Goal: Book appointment/travel/reservation

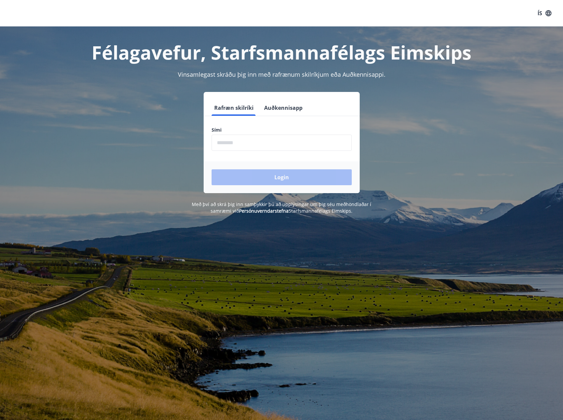
click at [238, 143] on input "phone" at bounding box center [282, 143] width 140 height 16
type input "********"
click at [265, 171] on button "Login" at bounding box center [282, 177] width 140 height 16
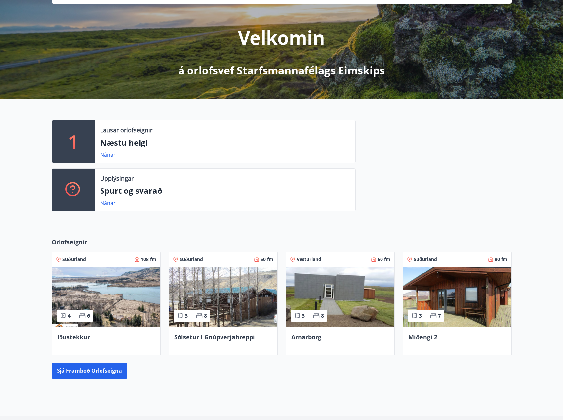
scroll to position [110, 0]
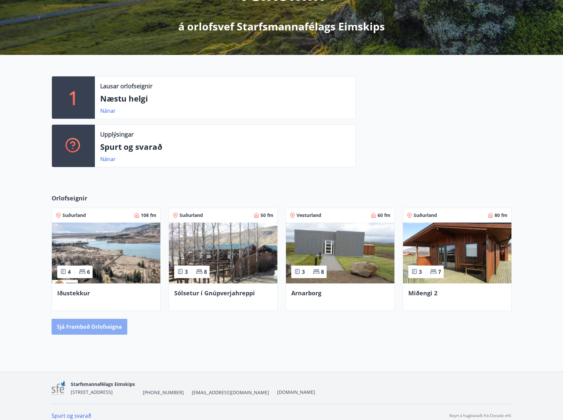
click at [101, 328] on button "Sjá framboð orlofseigna" at bounding box center [90, 327] width 76 height 16
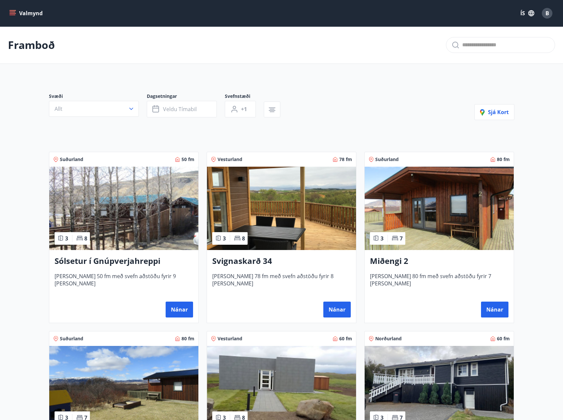
click at [11, 9] on button "Valmynd" at bounding box center [26, 13] width 37 height 12
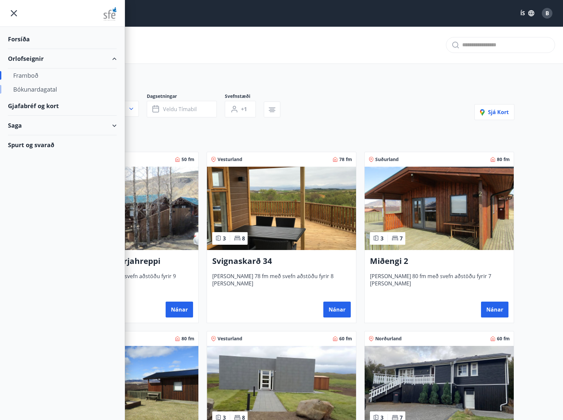
click at [42, 92] on div "Bókunardagatal" at bounding box center [62, 89] width 98 height 14
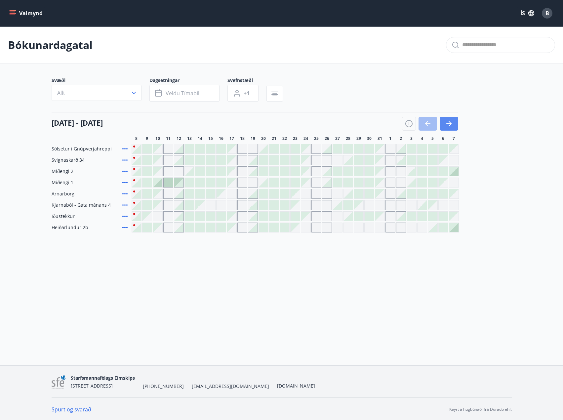
click at [448, 119] on button "button" at bounding box center [449, 124] width 19 height 14
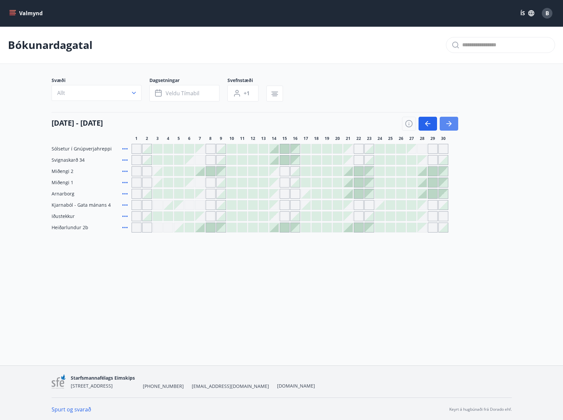
click at [448, 121] on icon "button" at bounding box center [449, 124] width 8 height 8
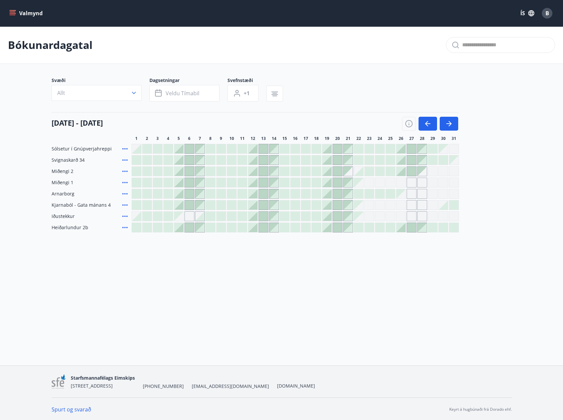
click at [373, 185] on div "Gráir dagar eru ekki bókanlegir" at bounding box center [369, 183] width 10 height 10
click at [383, 184] on div "Gráir dagar eru ekki bókanlegir" at bounding box center [380, 183] width 10 height 10
click at [391, 184] on div "Gráir dagar eru ekki bókanlegir" at bounding box center [390, 183] width 10 height 10
click at [412, 184] on div "Gráir dagar eru ekki bókanlegir" at bounding box center [412, 183] width 10 height 10
click at [420, 184] on div "Gráir dagar eru ekki bókanlegir" at bounding box center [422, 183] width 10 height 10
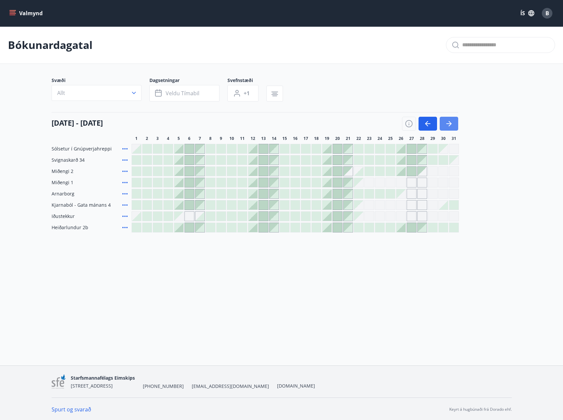
click at [238, 191] on div at bounding box center [242, 193] width 9 height 9
click at [229, 193] on div at bounding box center [231, 193] width 9 height 9
click at [217, 197] on div at bounding box center [221, 193] width 9 height 9
click at [216, 197] on div at bounding box center [221, 194] width 10 height 10
click at [220, 182] on div at bounding box center [221, 182] width 9 height 9
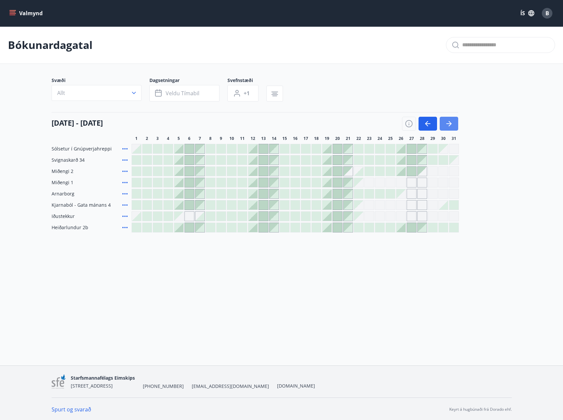
click at [277, 180] on div at bounding box center [273, 182] width 9 height 9
click at [242, 180] on div at bounding box center [242, 182] width 9 height 9
click at [170, 183] on div at bounding box center [168, 182] width 9 height 9
click at [154, 181] on div at bounding box center [157, 182] width 9 height 9
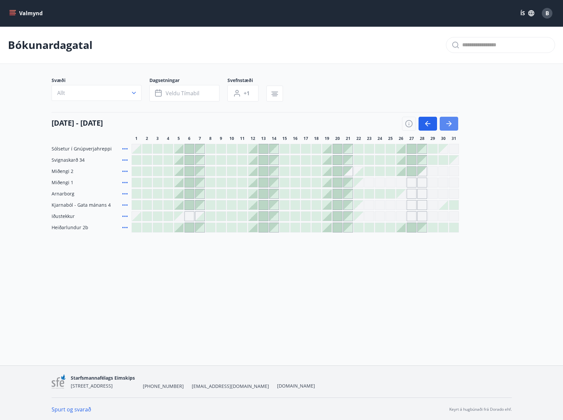
click at [189, 194] on div at bounding box center [189, 193] width 9 height 9
click at [189, 193] on div at bounding box center [189, 193] width 9 height 9
click at [448, 124] on icon "button" at bounding box center [448, 123] width 5 height 1
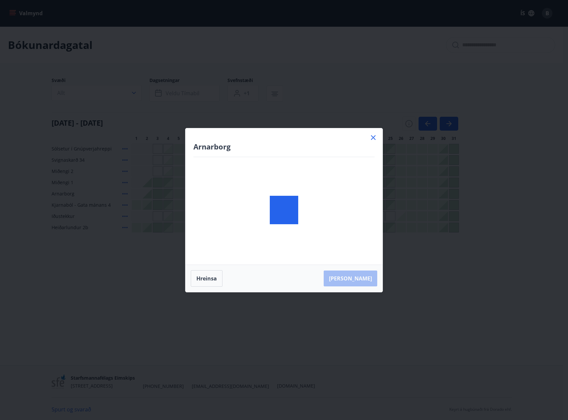
click at [434, 123] on div "Arnarborg [PERSON_NAME]" at bounding box center [284, 210] width 568 height 420
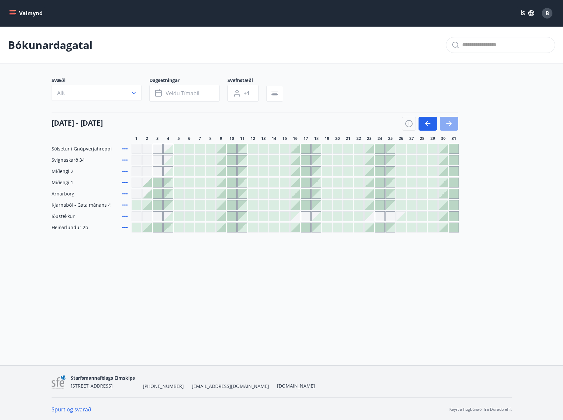
click at [449, 123] on icon "button" at bounding box center [448, 123] width 5 height 1
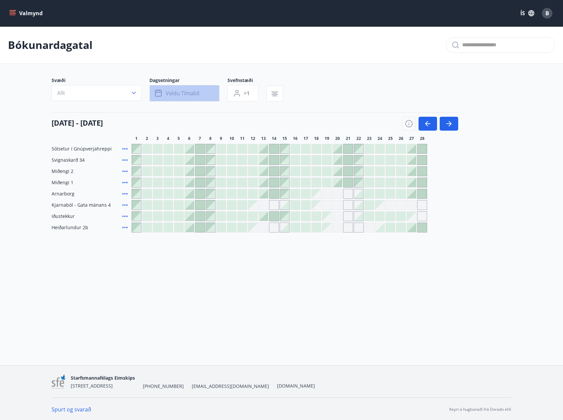
click at [171, 91] on span "Veldu tímabil" at bounding box center [183, 93] width 34 height 7
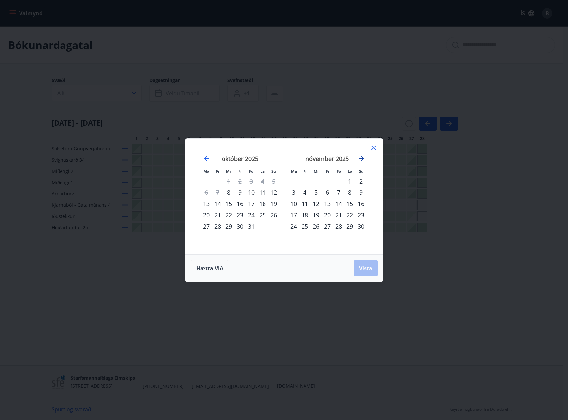
click at [364, 160] on icon "Move forward to switch to the next month." at bounding box center [361, 159] width 8 height 8
click at [361, 158] on icon "Move forward to switch to the next month." at bounding box center [361, 159] width 8 height 8
click at [335, 205] on div "16" at bounding box center [338, 203] width 11 height 11
click at [304, 212] on div "20" at bounding box center [304, 214] width 11 height 11
click at [366, 264] on span "Vista" at bounding box center [365, 267] width 13 height 7
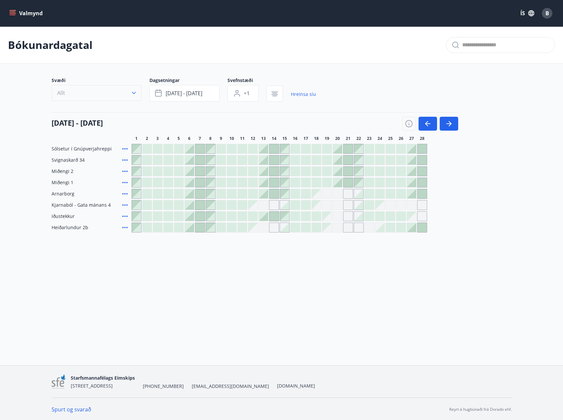
click at [134, 97] on button "Allt" at bounding box center [97, 93] width 90 height 16
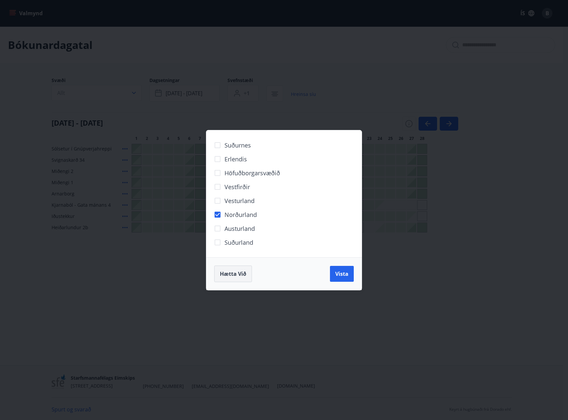
click at [243, 273] on span "Hætta við" at bounding box center [233, 273] width 26 height 7
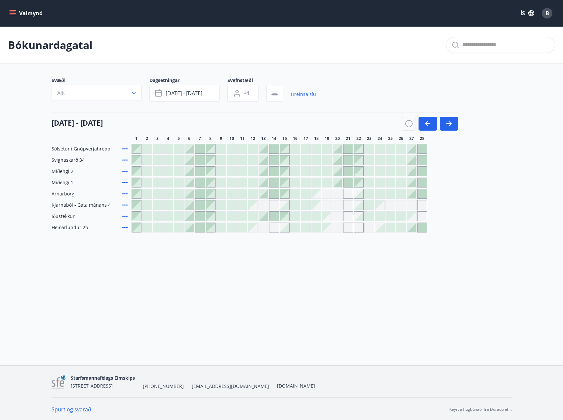
click at [327, 207] on div "Gráir dagar eru ekki bókanlegir" at bounding box center [327, 205] width 10 height 10
click at [339, 207] on div "Gráir dagar eru ekki bókanlegir" at bounding box center [338, 205] width 10 height 10
click at [368, 206] on div at bounding box center [369, 204] width 9 height 9
click at [232, 207] on div at bounding box center [231, 204] width 9 height 9
click at [193, 206] on div at bounding box center [189, 204] width 9 height 9
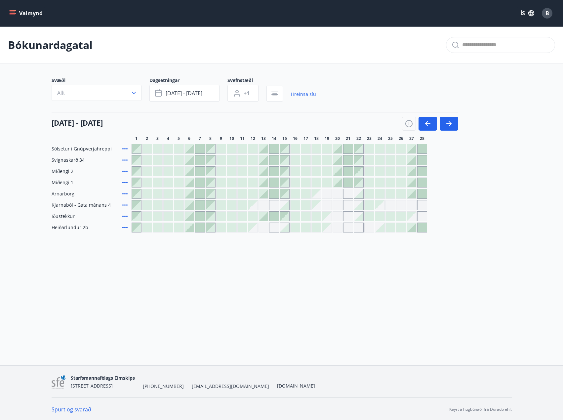
click at [172, 206] on div at bounding box center [168, 204] width 9 height 9
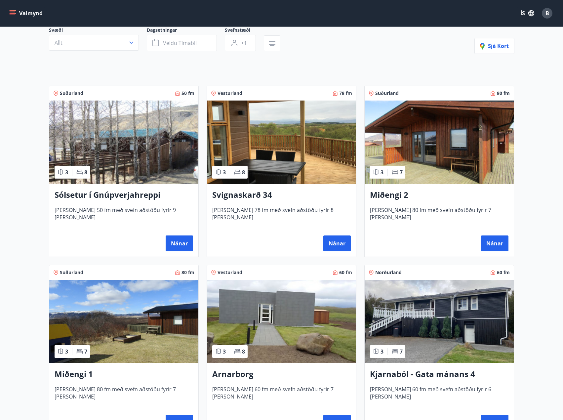
click at [437, 343] on img at bounding box center [439, 321] width 149 height 83
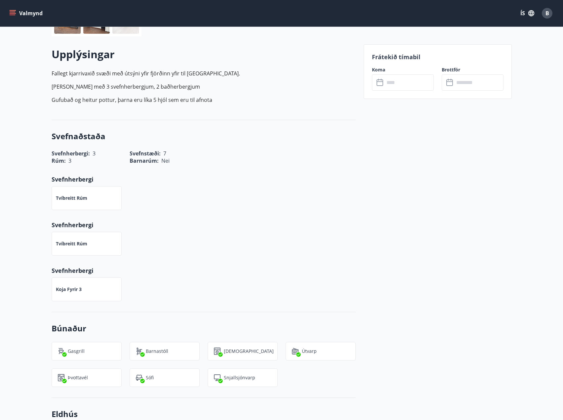
scroll to position [154, 0]
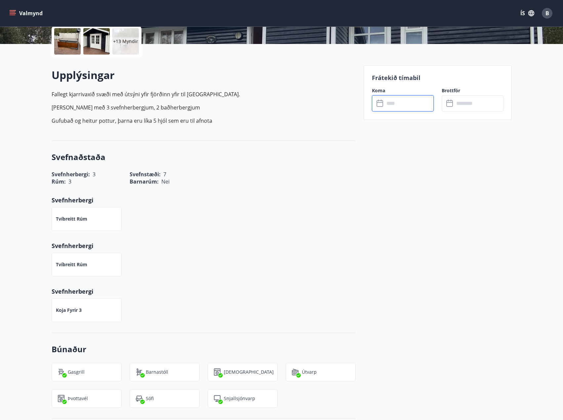
click at [399, 106] on input "text" at bounding box center [409, 103] width 49 height 16
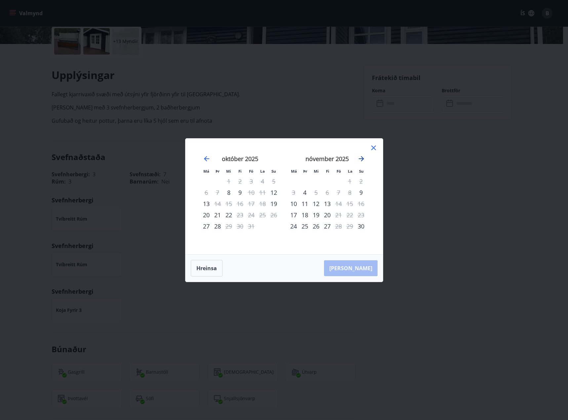
click at [362, 160] on icon "Move forward to switch to the next month." at bounding box center [361, 158] width 5 height 5
click at [363, 158] on icon "Move forward to switch to the next month." at bounding box center [361, 158] width 5 height 5
click at [362, 161] on icon "Move forward to switch to the next month." at bounding box center [361, 159] width 8 height 8
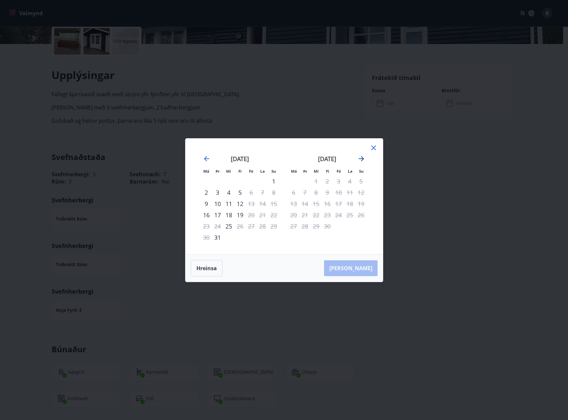
click at [363, 159] on icon "Move forward to switch to the next month." at bounding box center [361, 158] width 5 height 5
click at [205, 160] on icon "Move backward to switch to the previous month." at bounding box center [207, 159] width 8 height 8
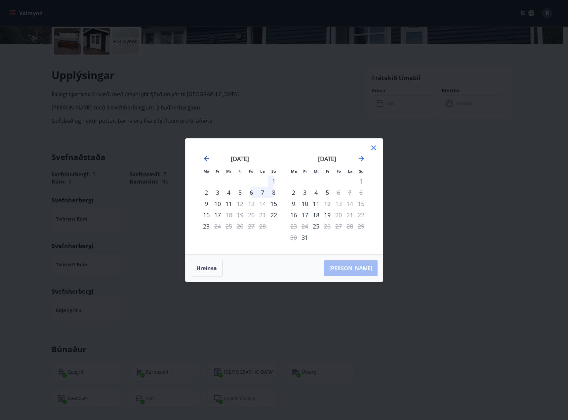
click at [205, 160] on icon "Move backward to switch to the previous month." at bounding box center [207, 159] width 8 height 8
click at [252, 216] on div "23" at bounding box center [251, 214] width 11 height 11
click at [208, 224] on div "26" at bounding box center [206, 226] width 11 height 11
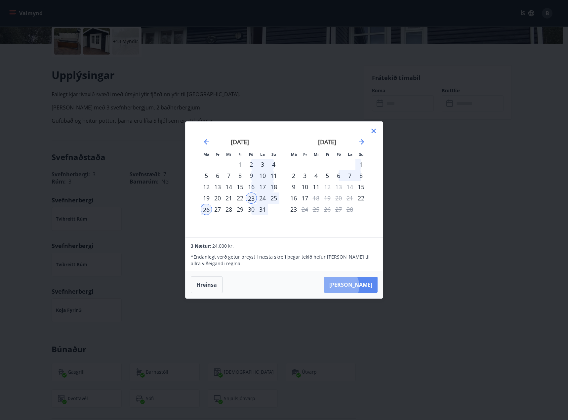
click at [360, 286] on button "[PERSON_NAME]" at bounding box center [351, 285] width 54 height 16
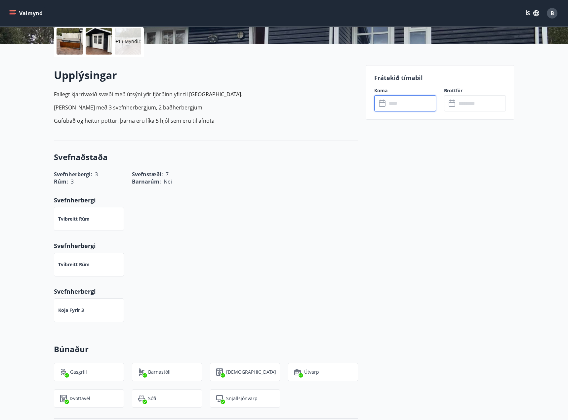
type input "******"
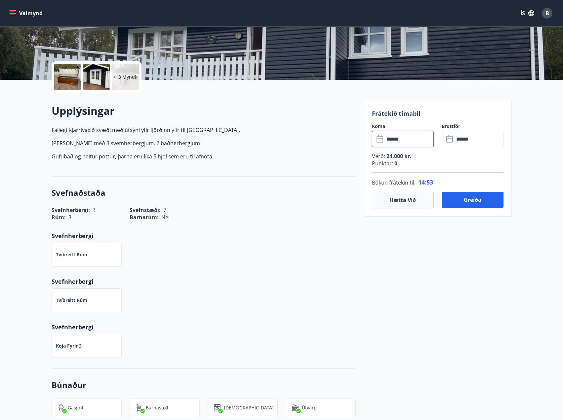
scroll to position [110, 0]
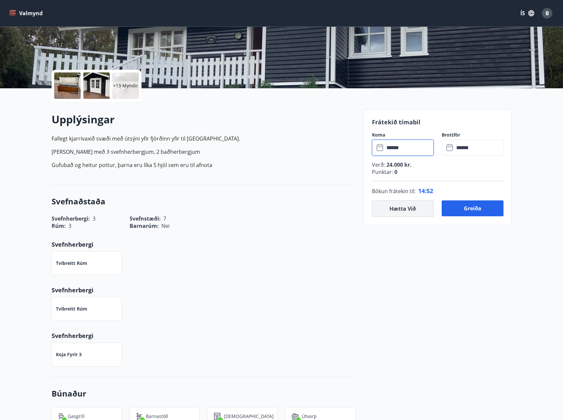
click at [401, 212] on button "Hætta við" at bounding box center [403, 208] width 62 height 17
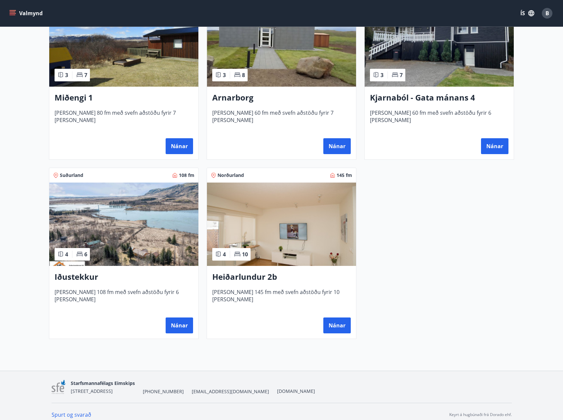
scroll to position [349, 0]
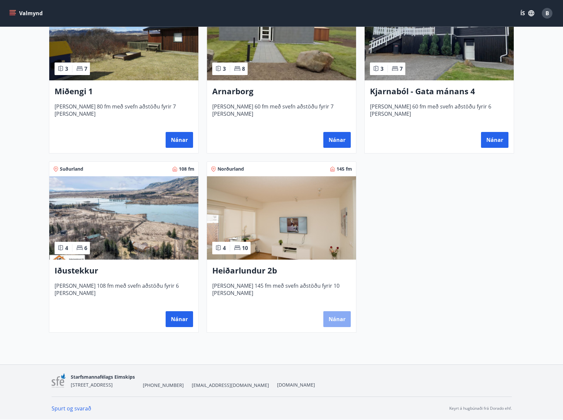
click at [337, 315] on button "Nánar" at bounding box center [336, 319] width 27 height 16
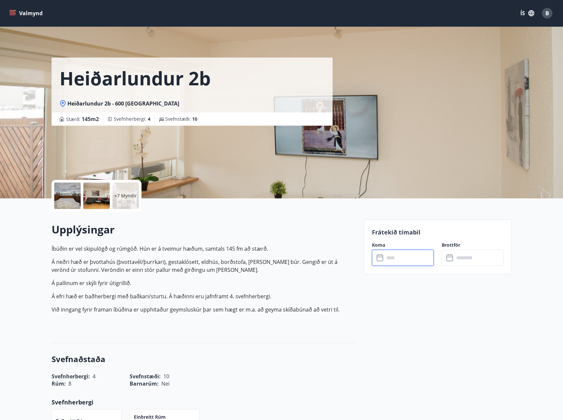
click at [415, 259] on input "text" at bounding box center [409, 258] width 49 height 16
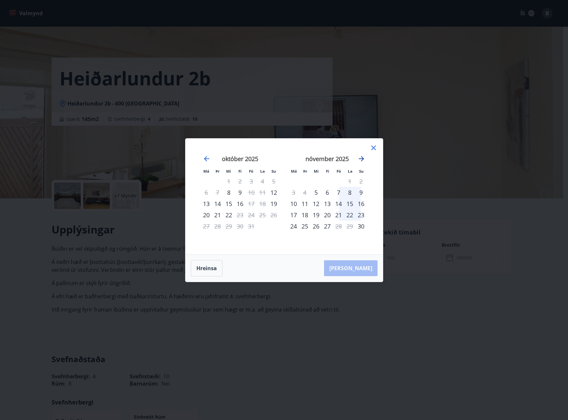
click at [359, 158] on icon "Move forward to switch to the next month." at bounding box center [361, 159] width 8 height 8
click at [360, 158] on icon "Move forward to switch to the next month." at bounding box center [361, 159] width 8 height 8
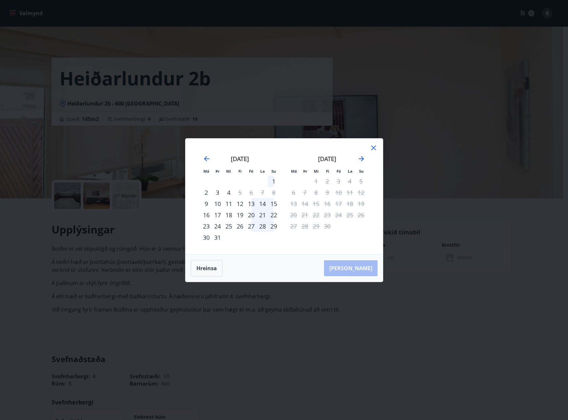
click at [200, 161] on div "[DATE] 1 2 3 4 5 6 7 8 9 10 11 12 13 14 15 16 17 18 19 20 21 22 23 24 25 26 27 …" at bounding box center [239, 200] width 87 height 108
click at [209, 159] on icon "Move backward to switch to the previous month." at bounding box center [207, 159] width 8 height 8
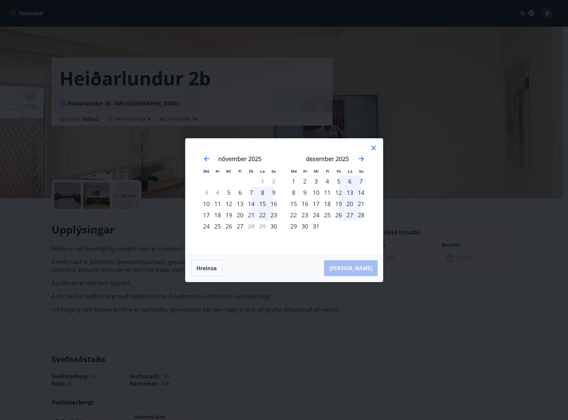
click at [378, 153] on div "Má Þr Mi Fi Fö La Su Má Þr Mi Fi Fö La Su [DATE] 1 2 3 4 5 6 7 8 9 10 11 12 13 …" at bounding box center [283, 197] width 197 height 116
click at [377, 152] on div at bounding box center [374, 149] width 8 height 10
click at [376, 149] on icon at bounding box center [374, 148] width 8 height 8
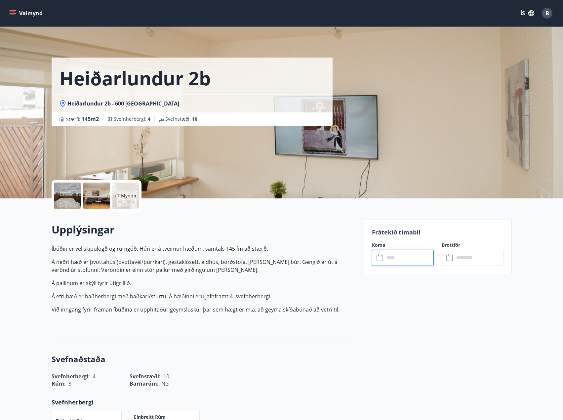
click at [178, 286] on p "Á pallinum er skýli fyrir útigrillið." at bounding box center [204, 283] width 304 height 8
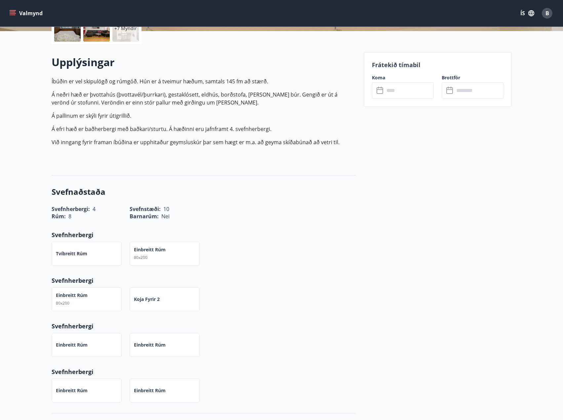
scroll to position [154, 0]
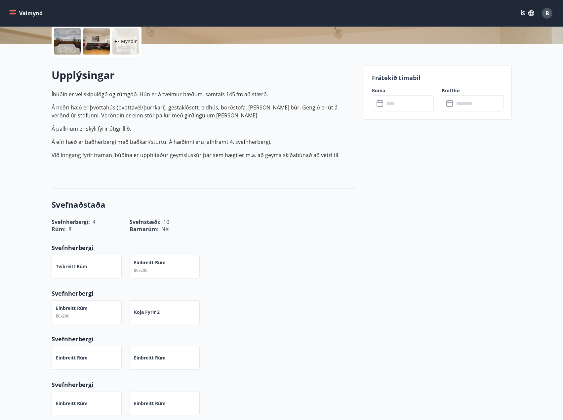
click at [15, 13] on icon "menu" at bounding box center [12, 13] width 7 height 7
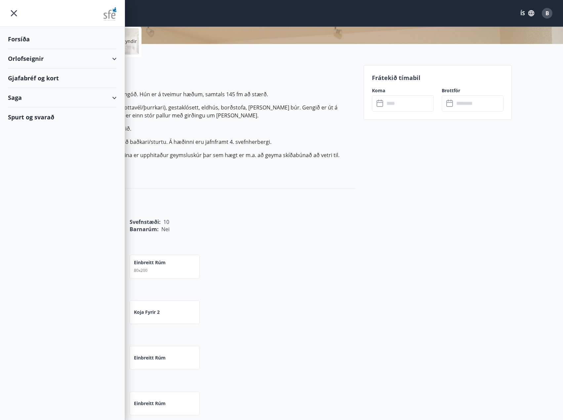
click at [111, 60] on div "Orlofseignir" at bounding box center [62, 59] width 109 height 20
click at [43, 87] on div "Bókunardagatal" at bounding box center [62, 89] width 98 height 14
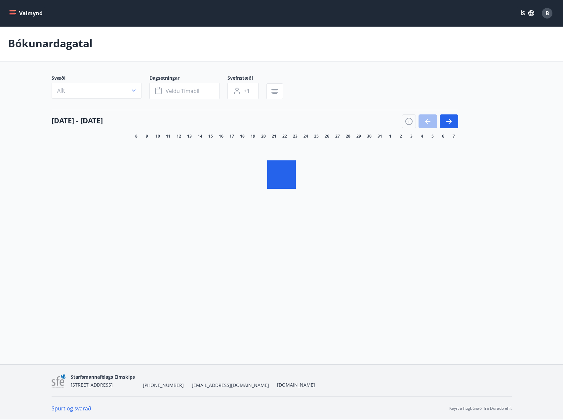
scroll to position [1, 0]
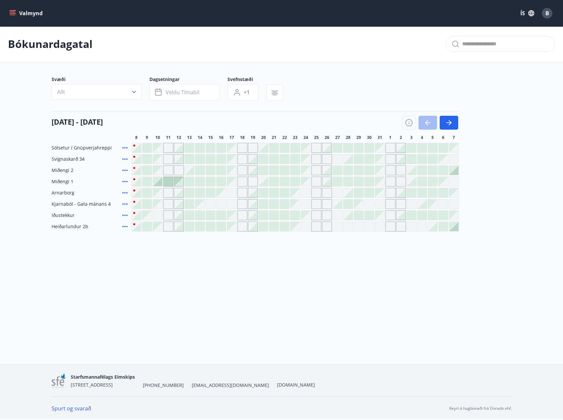
click at [11, 15] on icon "menu" at bounding box center [13, 15] width 6 height 1
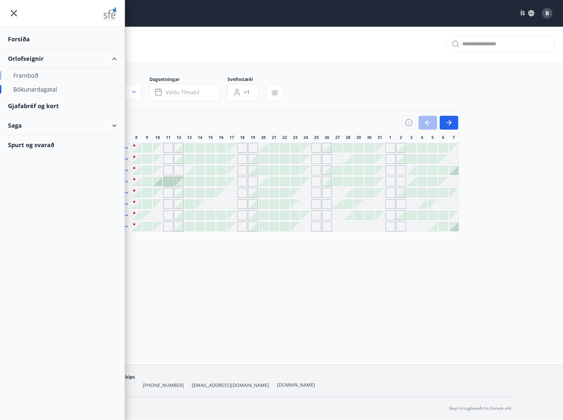
click at [32, 76] on div "Framboð" at bounding box center [62, 75] width 98 height 14
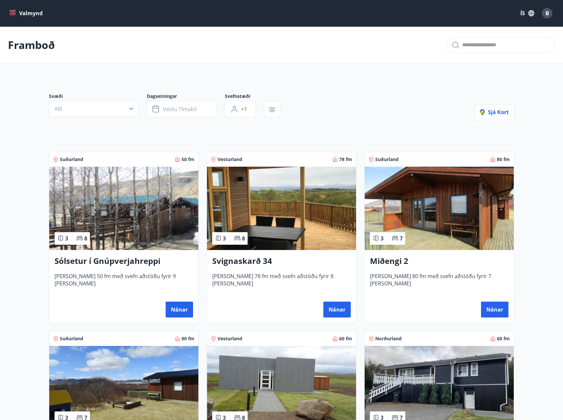
click at [20, 12] on button "Valmynd" at bounding box center [26, 13] width 37 height 12
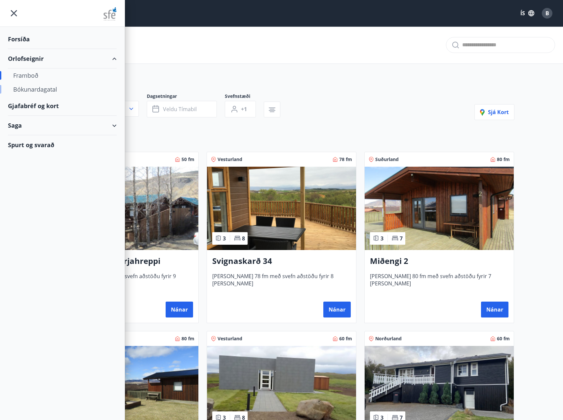
click at [33, 88] on div "Bókunardagatal" at bounding box center [62, 89] width 98 height 14
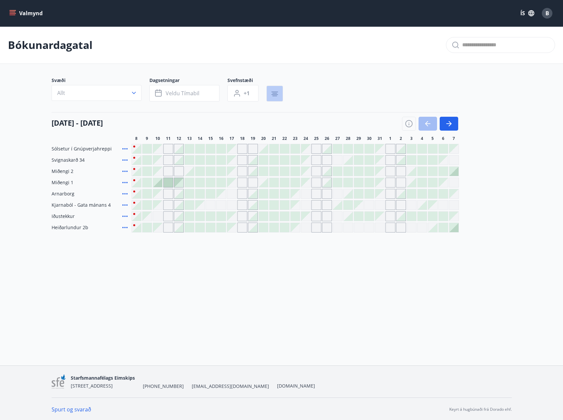
click at [276, 95] on icon "button" at bounding box center [275, 94] width 8 height 8
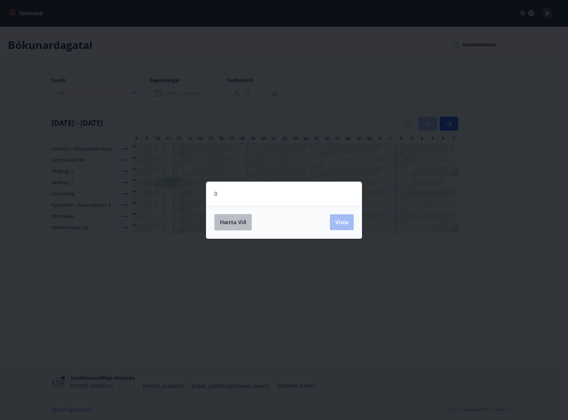
click at [239, 221] on span "Hætta við" at bounding box center [233, 222] width 26 height 7
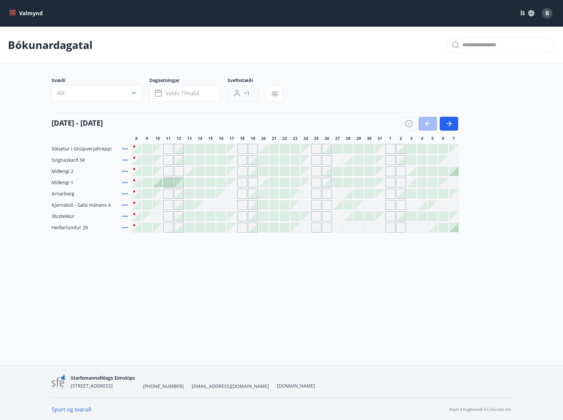
click at [247, 93] on span "+1" at bounding box center [247, 93] width 6 height 7
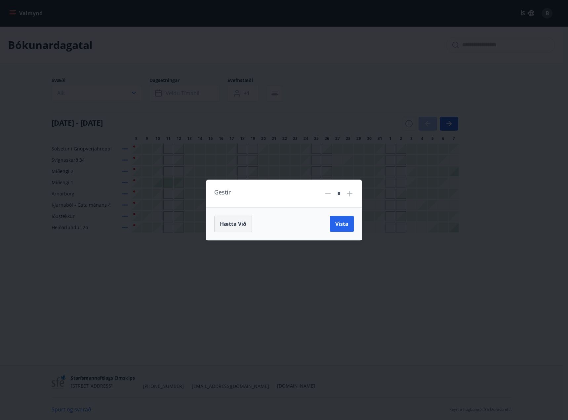
click at [233, 224] on span "Hætta við" at bounding box center [233, 223] width 26 height 7
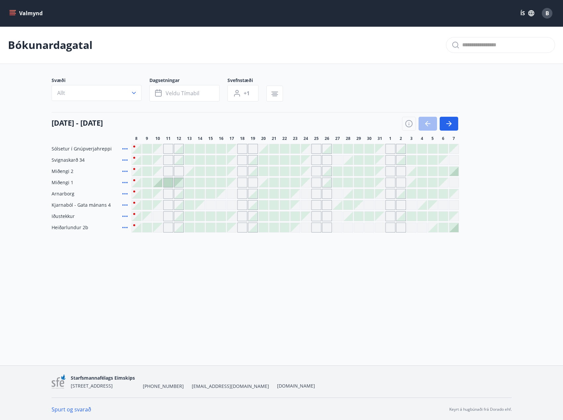
click at [148, 172] on div at bounding box center [146, 171] width 9 height 9
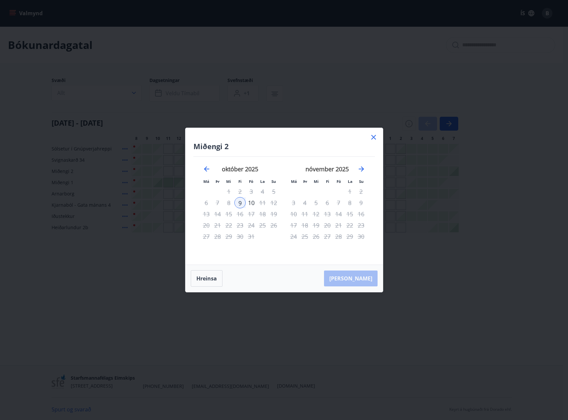
click at [373, 137] on icon at bounding box center [374, 137] width 8 height 8
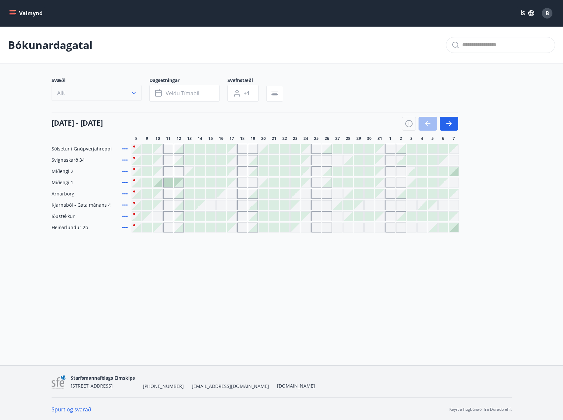
click at [136, 91] on icon "button" at bounding box center [134, 93] width 7 height 7
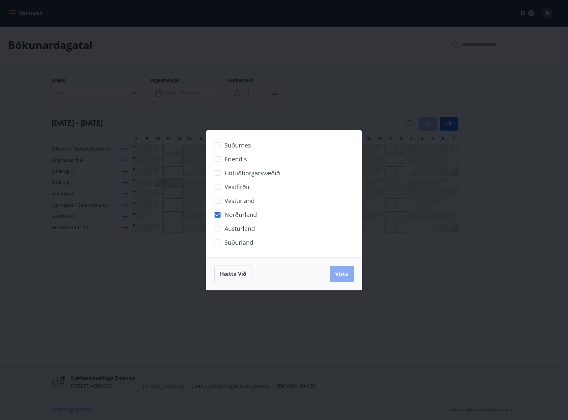
click at [348, 275] on span "Vista" at bounding box center [341, 273] width 13 height 7
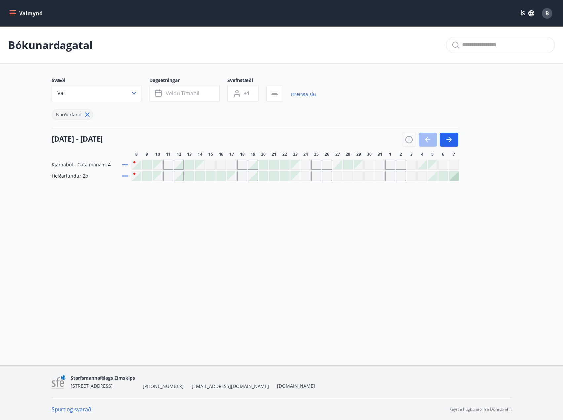
click at [264, 175] on div at bounding box center [263, 175] width 9 height 9
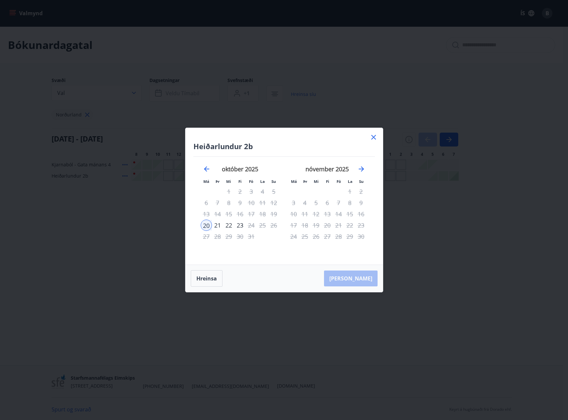
click at [373, 137] on icon at bounding box center [374, 137] width 8 height 8
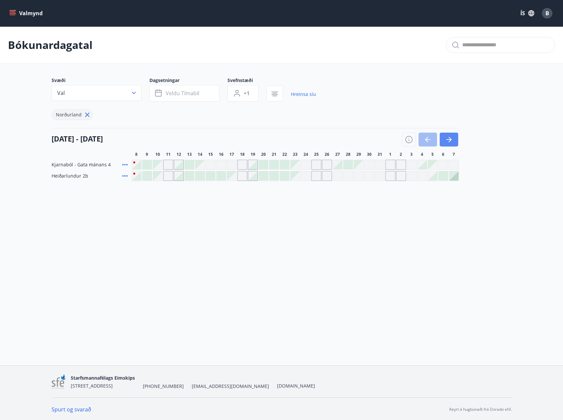
click at [449, 141] on icon "button" at bounding box center [449, 140] width 8 height 8
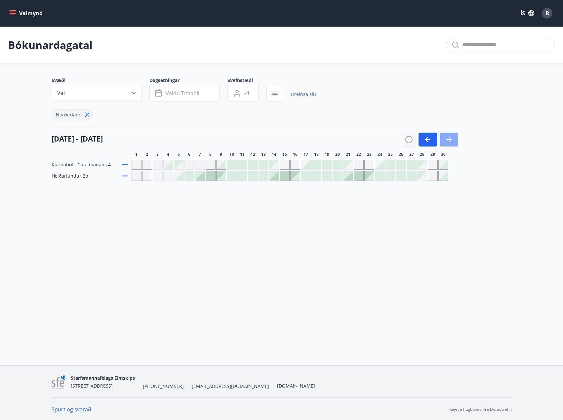
click at [446, 135] on button "button" at bounding box center [449, 140] width 19 height 14
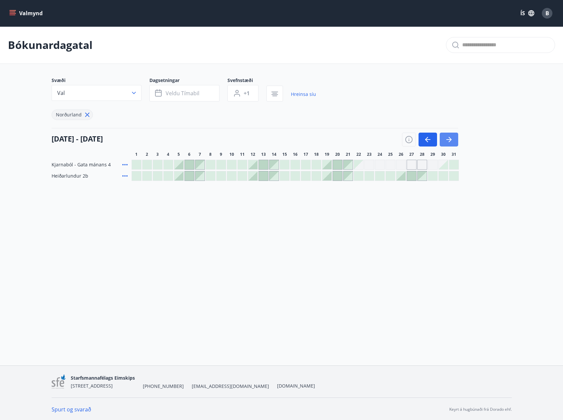
click at [449, 139] on icon "button" at bounding box center [449, 140] width 8 height 8
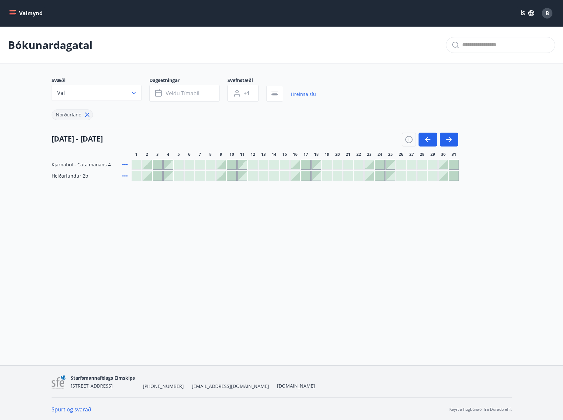
click at [432, 165] on div at bounding box center [432, 164] width 9 height 9
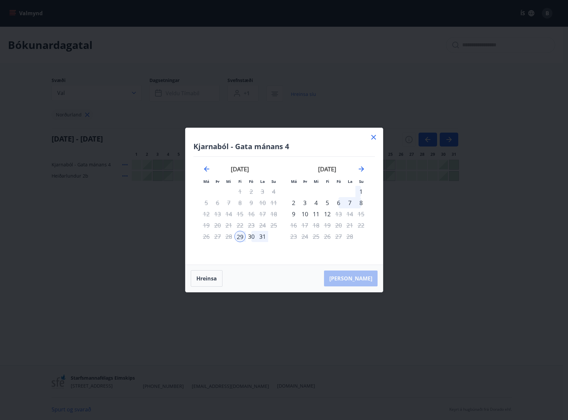
click at [360, 190] on div "1" at bounding box center [360, 191] width 11 height 11
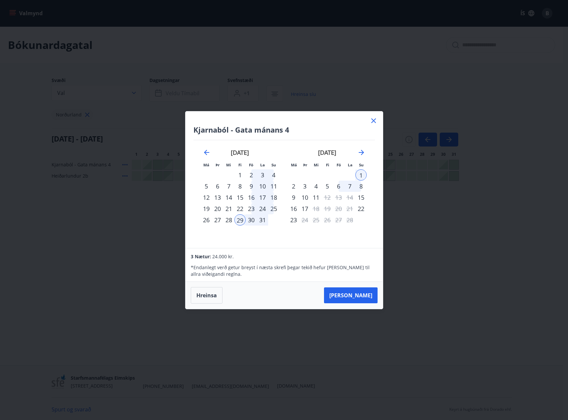
click at [374, 123] on icon at bounding box center [374, 121] width 8 height 8
